Goal: Task Accomplishment & Management: Manage account settings

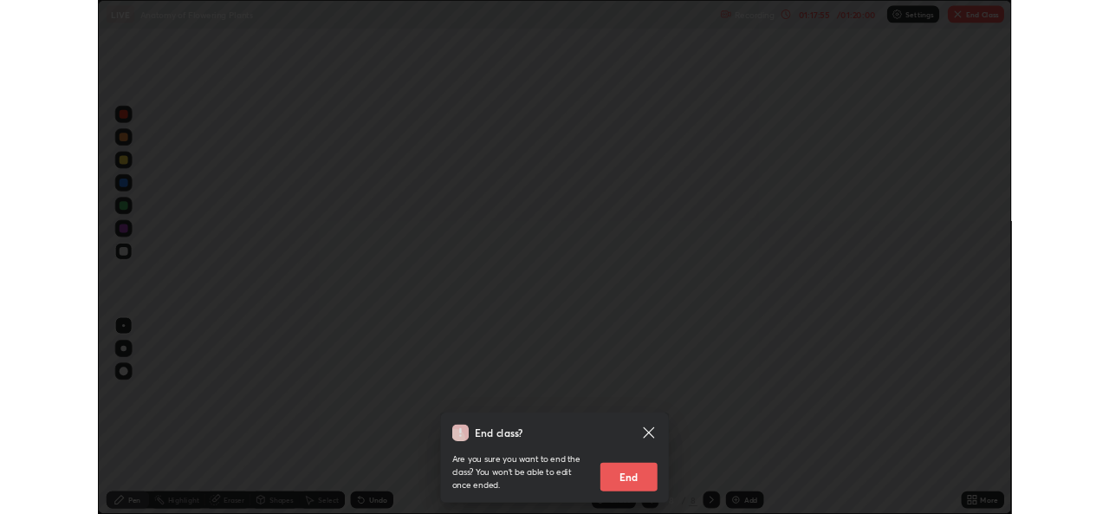
scroll to position [624, 1109]
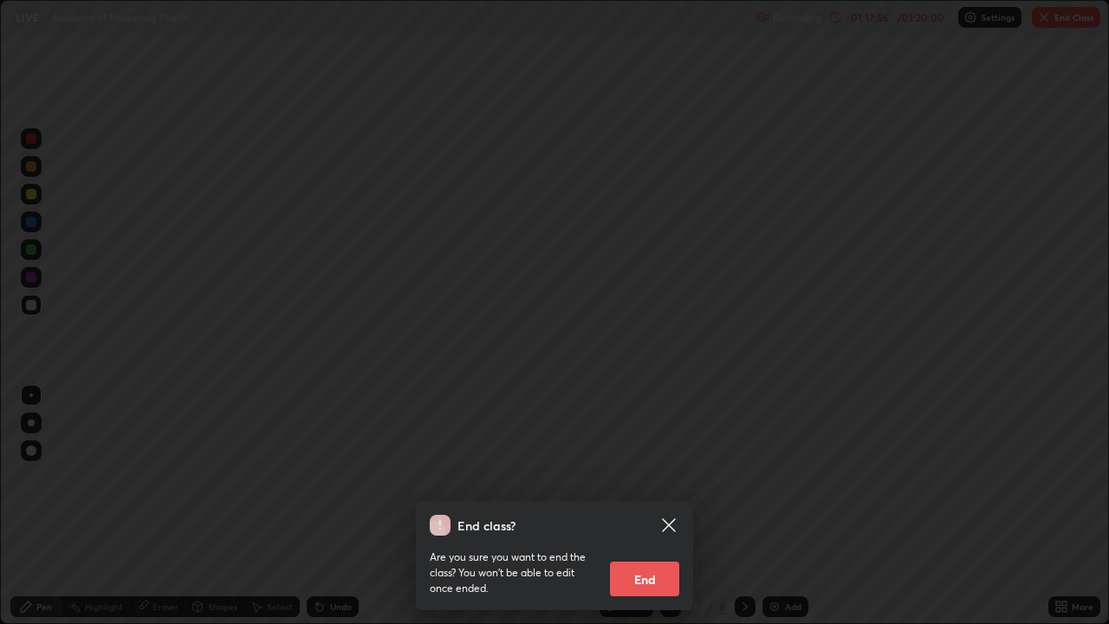
click at [659, 579] on button "End" at bounding box center [644, 578] width 69 height 35
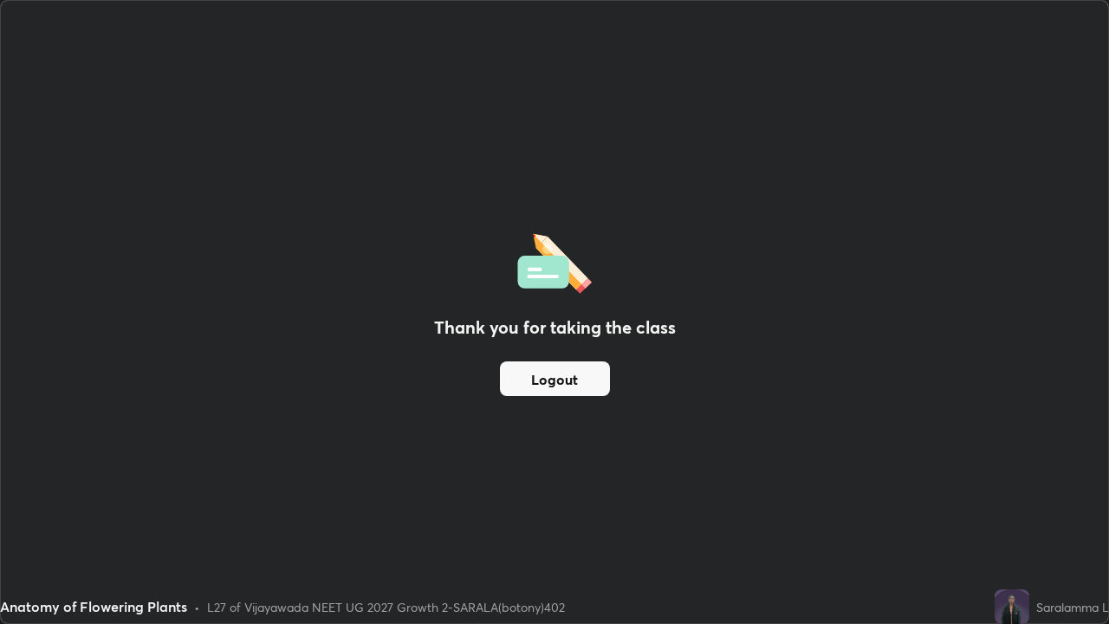
click at [581, 371] on button "Logout" at bounding box center [555, 378] width 110 height 35
click at [580, 376] on button "Logout" at bounding box center [555, 378] width 110 height 35
click at [575, 375] on button "Logout" at bounding box center [555, 378] width 110 height 35
click at [578, 380] on button "Logout" at bounding box center [555, 378] width 110 height 35
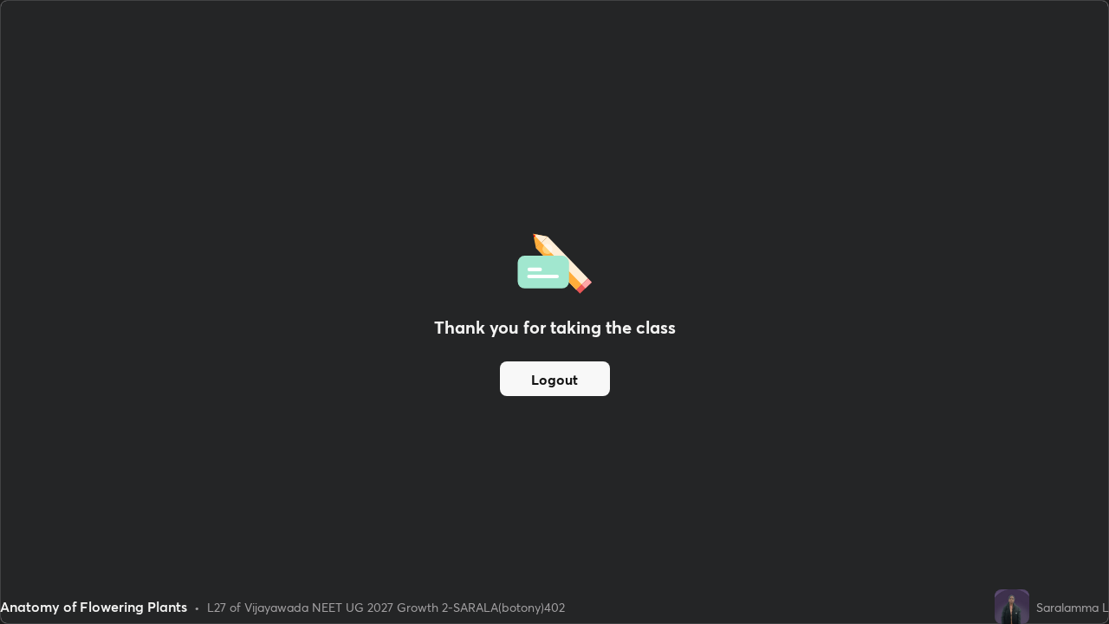
click at [578, 382] on button "Logout" at bounding box center [555, 378] width 110 height 35
click at [579, 380] on button "Logout" at bounding box center [555, 378] width 110 height 35
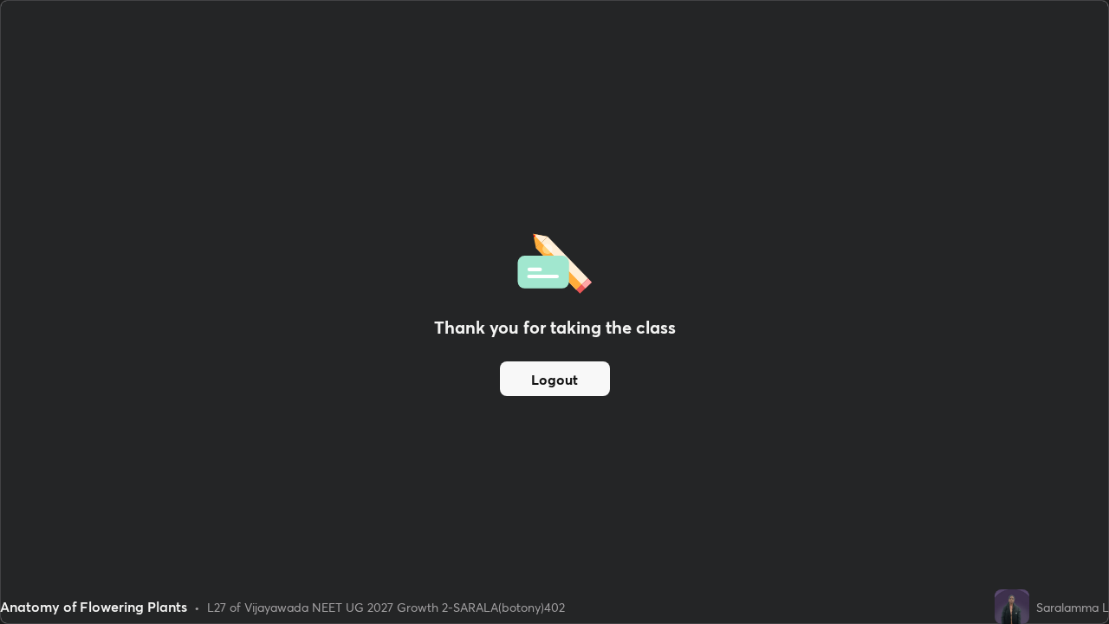
click at [580, 382] on button "Logout" at bounding box center [555, 378] width 110 height 35
click at [577, 386] on button "Logout" at bounding box center [555, 378] width 110 height 35
click at [723, 458] on div "Thank you for taking the class Logout" at bounding box center [554, 312] width 1107 height 622
click at [564, 379] on button "Logout" at bounding box center [555, 378] width 110 height 35
click at [555, 383] on button "Logout" at bounding box center [555, 378] width 110 height 35
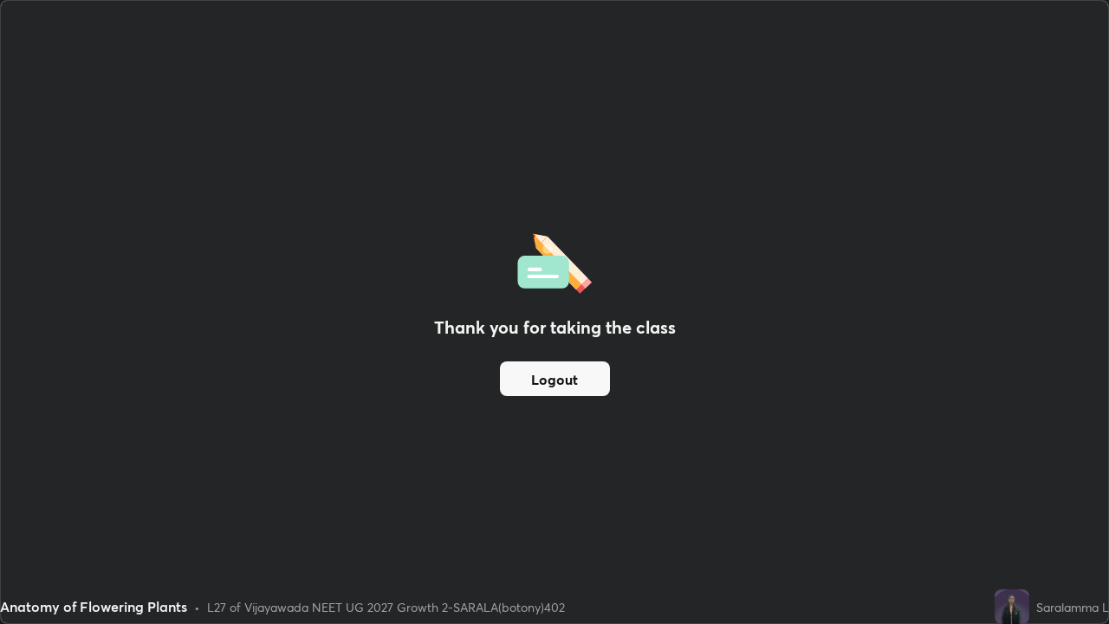
click at [555, 383] on button "Logout" at bounding box center [555, 378] width 110 height 35
click at [552, 384] on button "Logout" at bounding box center [555, 378] width 110 height 35
click at [553, 383] on button "Logout" at bounding box center [555, 378] width 110 height 35
click at [558, 377] on button "Logout" at bounding box center [555, 378] width 110 height 35
click at [551, 381] on button "Logout" at bounding box center [555, 378] width 110 height 35
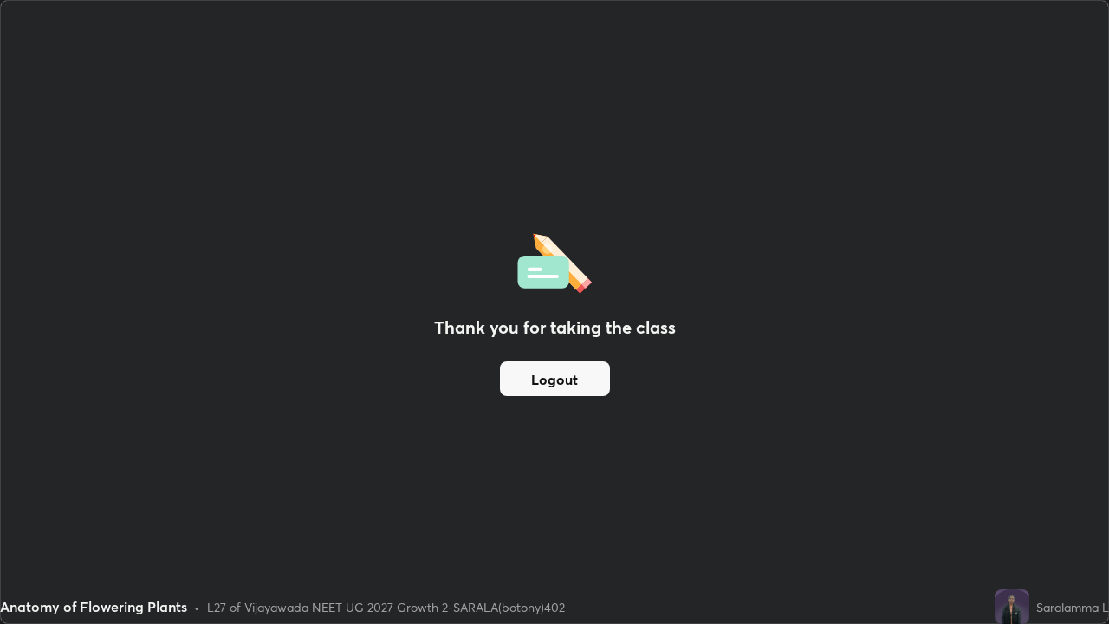
click at [553, 376] on button "Logout" at bounding box center [555, 378] width 110 height 35
click at [561, 378] on button "Logout" at bounding box center [555, 378] width 110 height 35
click at [558, 375] on button "Logout" at bounding box center [555, 378] width 110 height 35
click at [556, 385] on button "Logout" at bounding box center [555, 378] width 110 height 35
click at [560, 374] on button "Logout" at bounding box center [555, 378] width 110 height 35
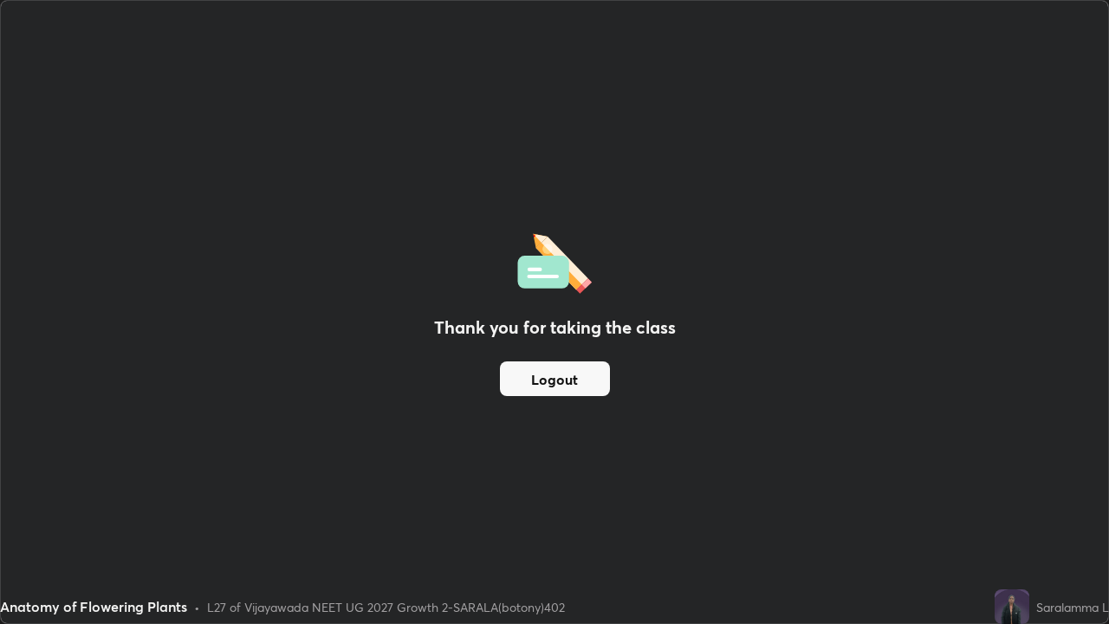
click at [557, 378] on button "Logout" at bounding box center [555, 378] width 110 height 35
click at [561, 373] on button "Logout" at bounding box center [555, 378] width 110 height 35
click at [563, 385] on button "Logout" at bounding box center [555, 378] width 110 height 35
click at [566, 381] on button "Logout" at bounding box center [555, 378] width 110 height 35
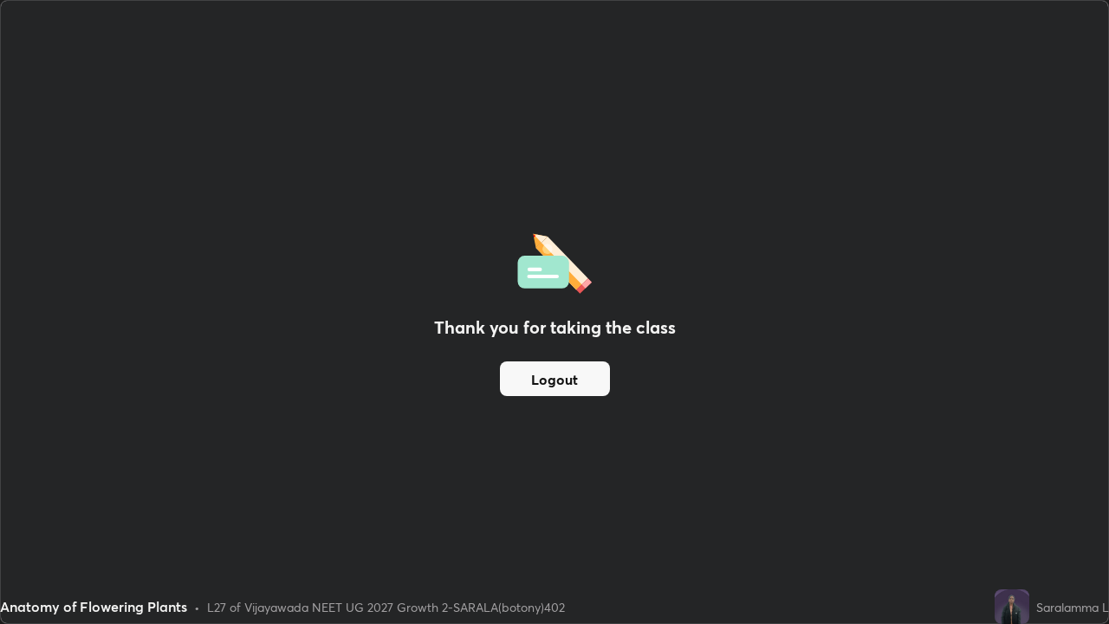
click at [566, 381] on button "Logout" at bounding box center [555, 378] width 110 height 35
click at [565, 378] on button "Logout" at bounding box center [555, 378] width 110 height 35
click at [583, 378] on button "Logout" at bounding box center [555, 378] width 110 height 35
click at [581, 380] on button "Logout" at bounding box center [555, 378] width 110 height 35
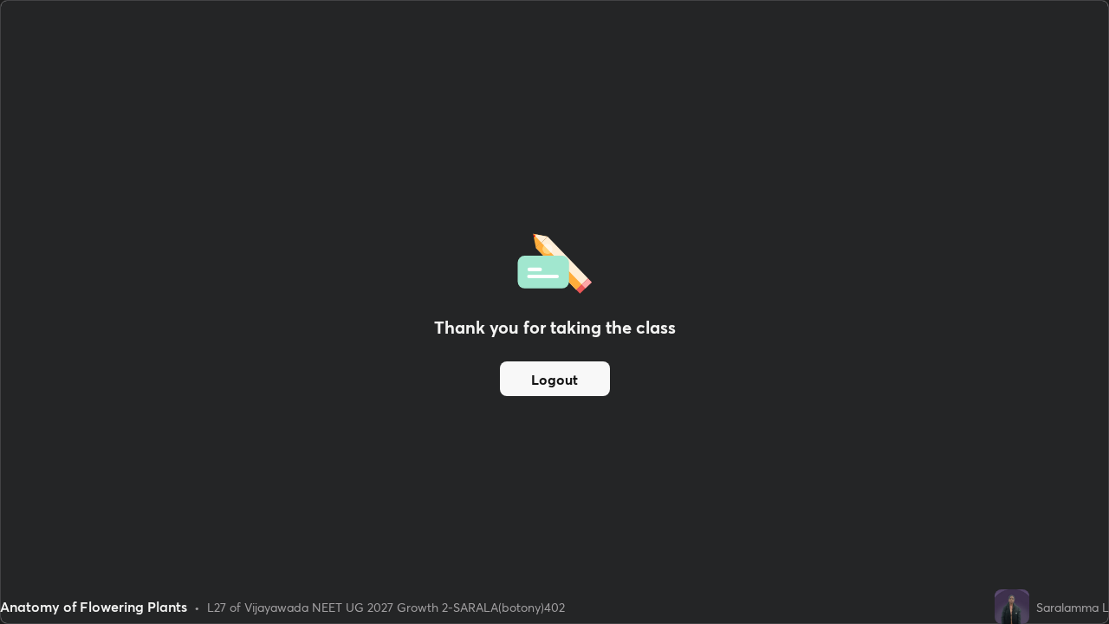
click at [581, 380] on button "Logout" at bounding box center [555, 378] width 110 height 35
click at [570, 381] on button "Logout" at bounding box center [555, 378] width 110 height 35
click at [564, 372] on button "Logout" at bounding box center [555, 378] width 110 height 35
click at [568, 371] on button "Logout" at bounding box center [555, 378] width 110 height 35
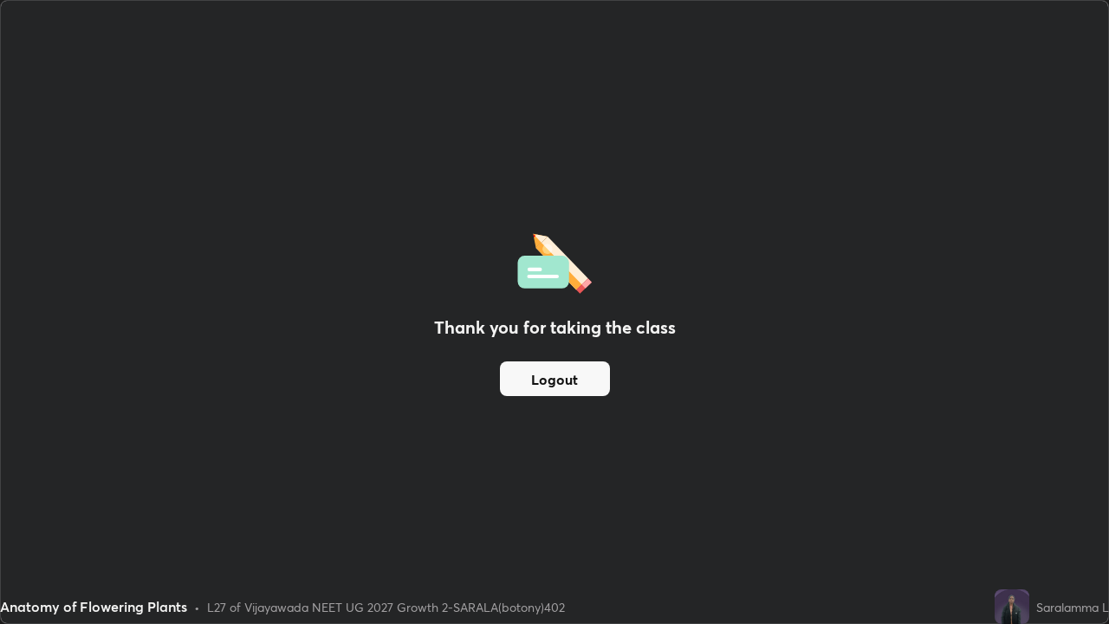
click at [568, 371] on button "Logout" at bounding box center [555, 378] width 110 height 35
click at [566, 372] on button "Logout" at bounding box center [555, 378] width 110 height 35
click at [567, 370] on button "Logout" at bounding box center [555, 378] width 110 height 35
click at [566, 369] on button "Logout" at bounding box center [555, 378] width 110 height 35
click at [568, 380] on button "Logout" at bounding box center [555, 378] width 110 height 35
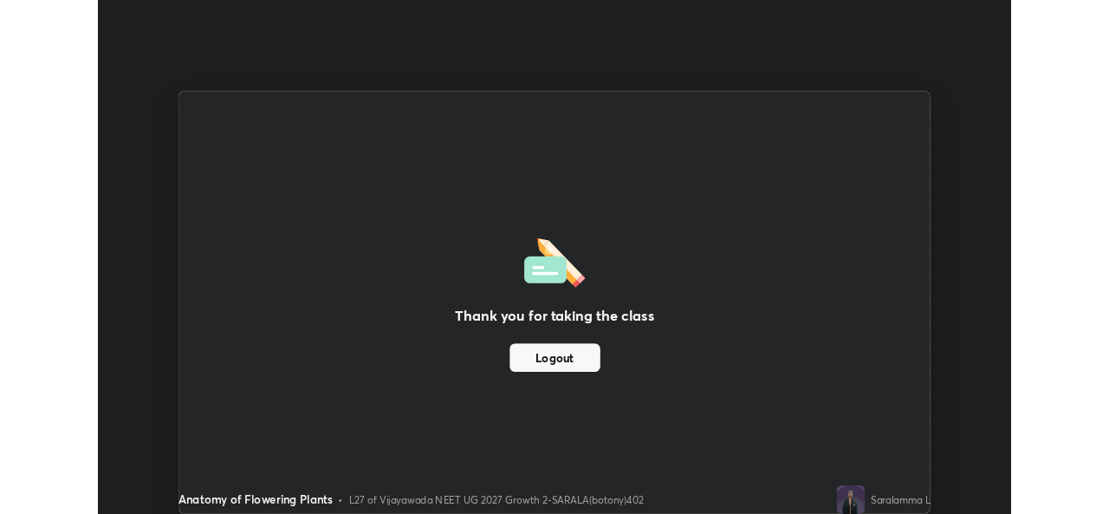
scroll to position [86098, 85503]
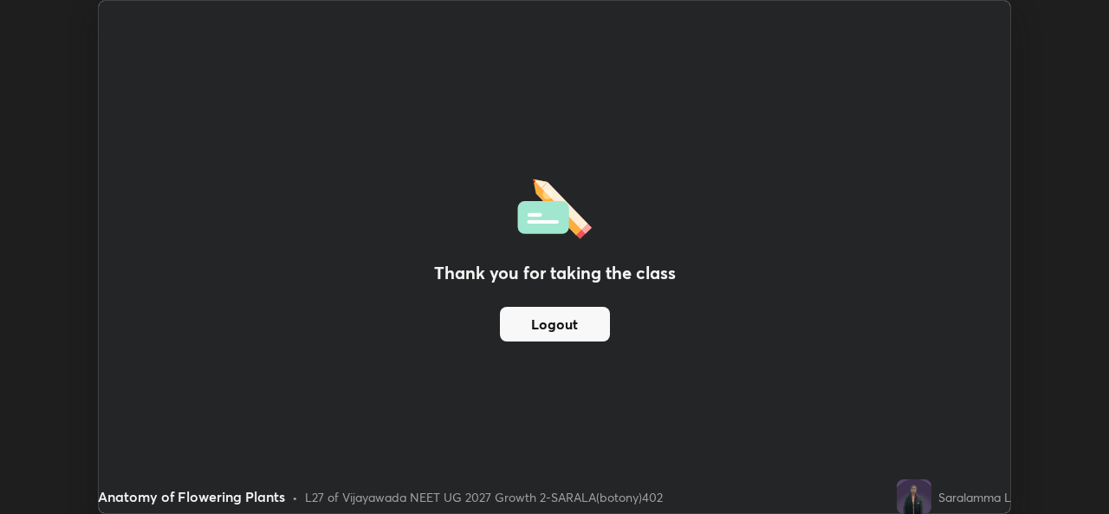
click at [574, 311] on button "Logout" at bounding box center [555, 324] width 110 height 35
click at [573, 328] on button "Logout" at bounding box center [555, 324] width 110 height 35
